Goal: Find specific page/section: Find specific page/section

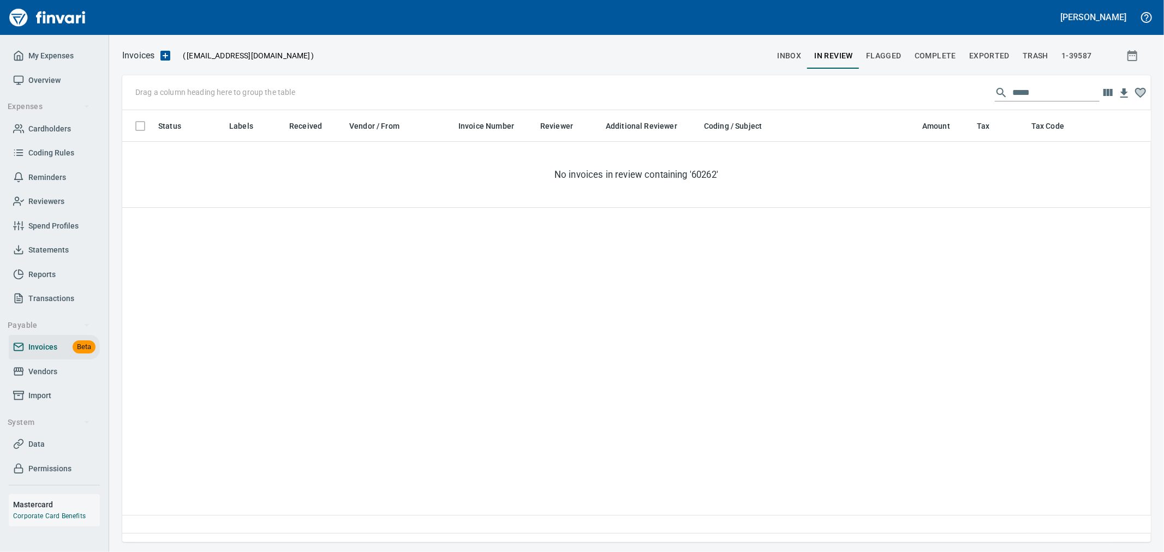
scroll to position [414, 1020]
drag, startPoint x: 64, startPoint y: 131, endPoint x: 108, endPoint y: 135, distance: 43.3
click at [64, 131] on span "Cardholders" at bounding box center [49, 129] width 43 height 14
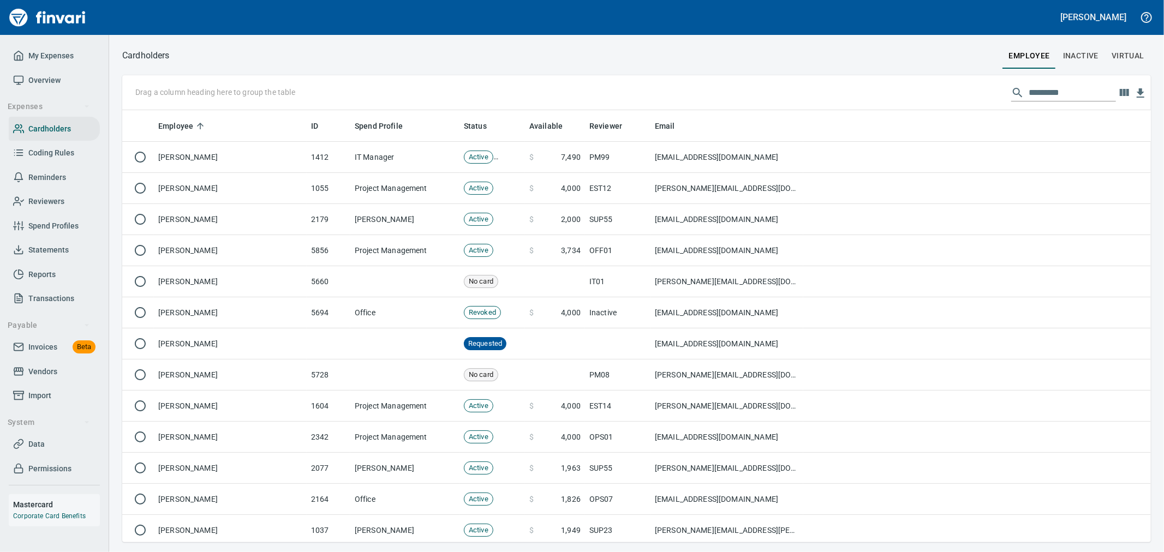
scroll to position [423, 1011]
click at [1049, 94] on input "text" at bounding box center [1072, 92] width 87 height 17
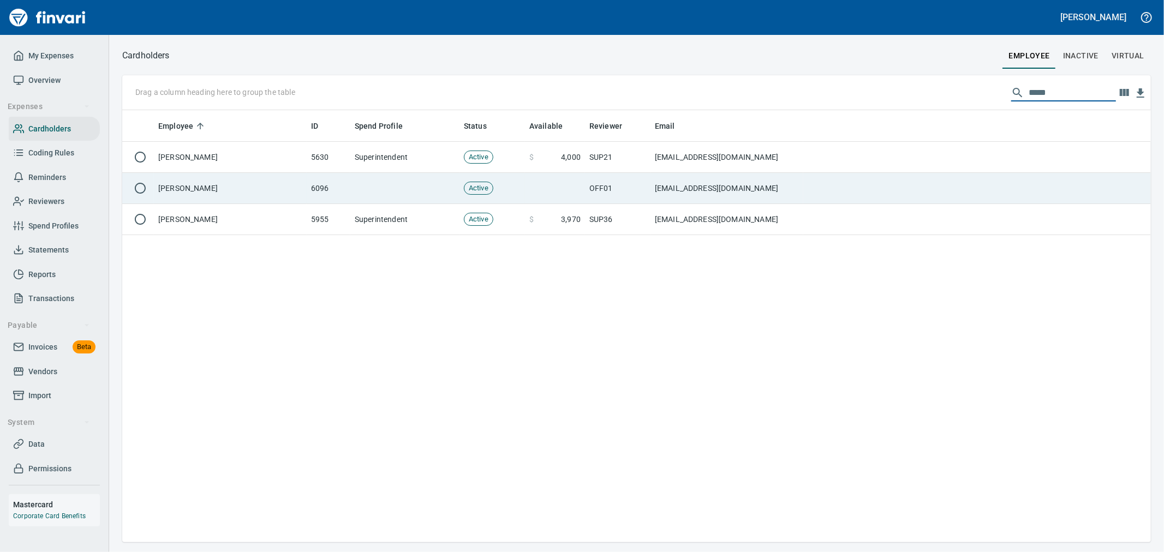
type input "*****"
click at [617, 176] on td "OFF01" at bounding box center [618, 188] width 66 height 31
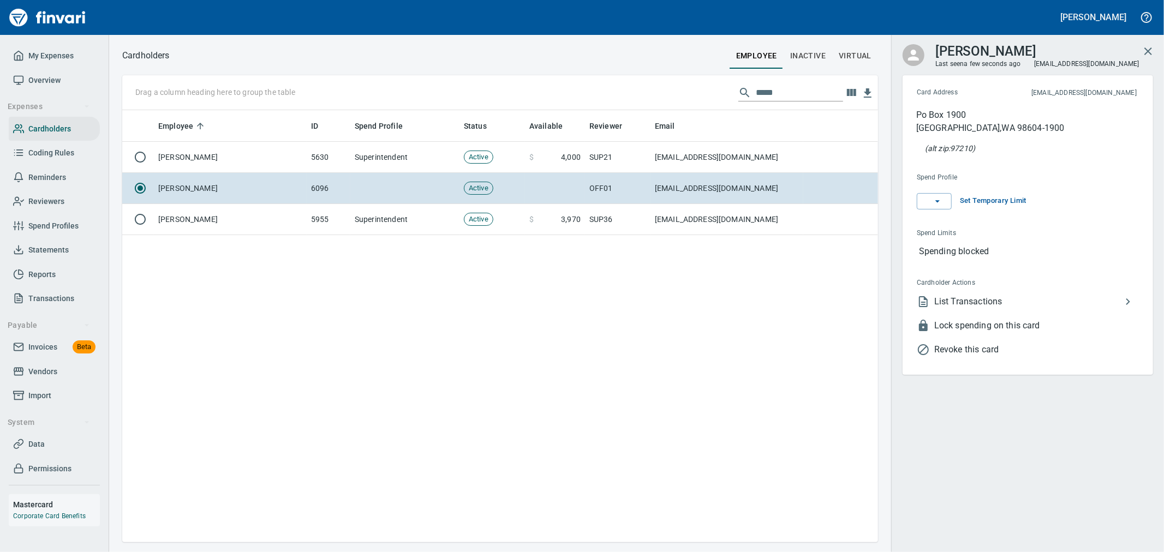
scroll to position [423, 747]
click at [943, 204] on icon "button" at bounding box center [937, 204] width 11 height 11
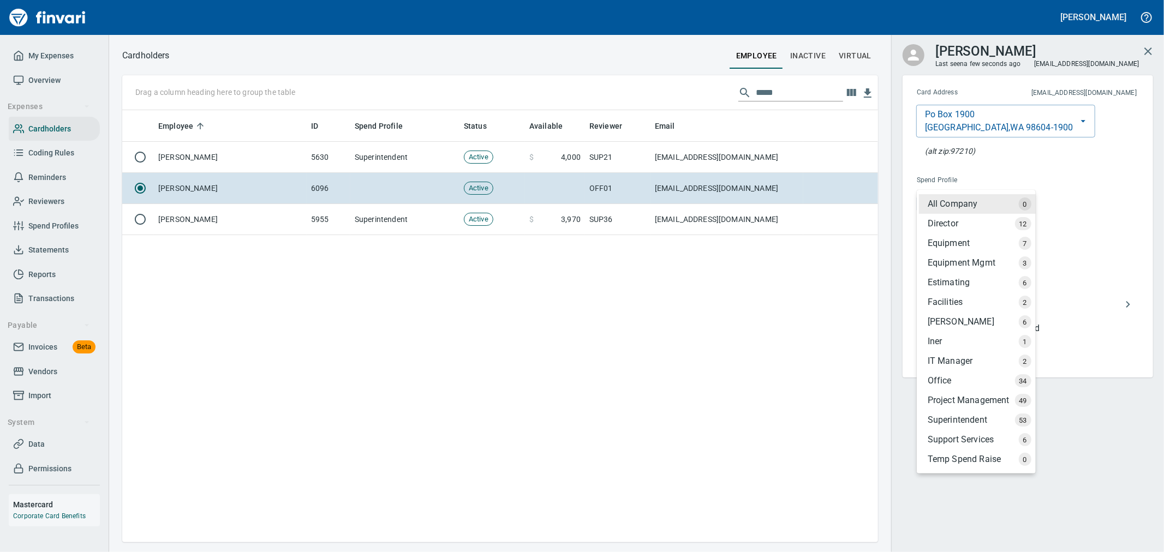
click at [947, 375] on div "Office" at bounding box center [977, 381] width 117 height 20
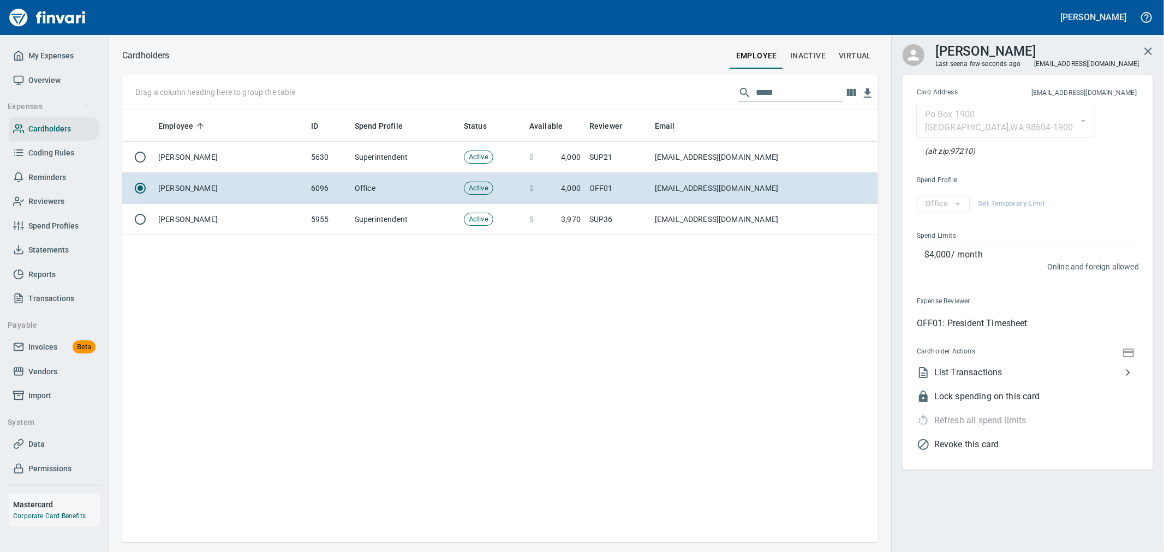
click at [663, 335] on div "Employee ID Spend Profile Status Available Reviewer Email [PERSON_NAME] 5630 Su…" at bounding box center [500, 326] width 756 height 432
